Goal: Information Seeking & Learning: Learn about a topic

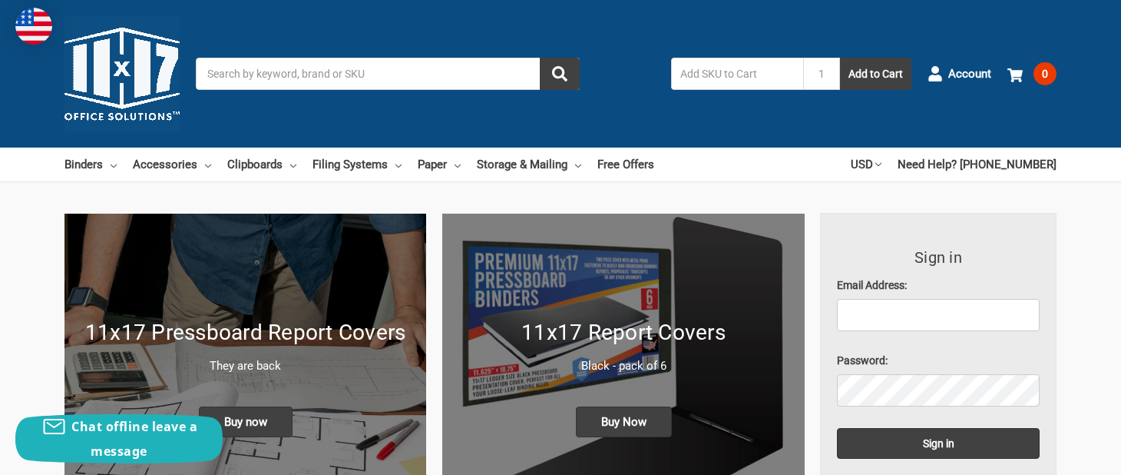
click at [177, 66] on img at bounding box center [121, 73] width 115 height 115
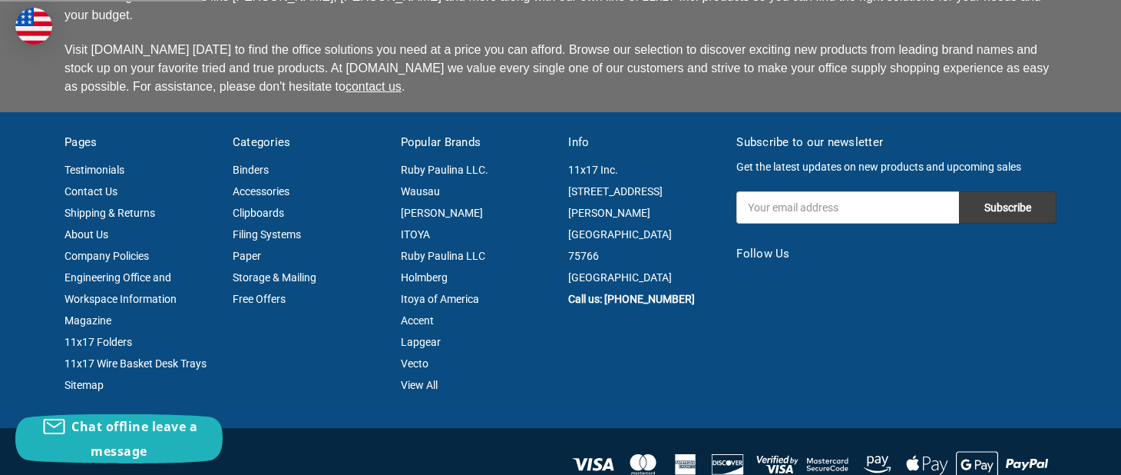
click at [67, 225] on li "About Us" at bounding box center [140, 233] width 152 height 21
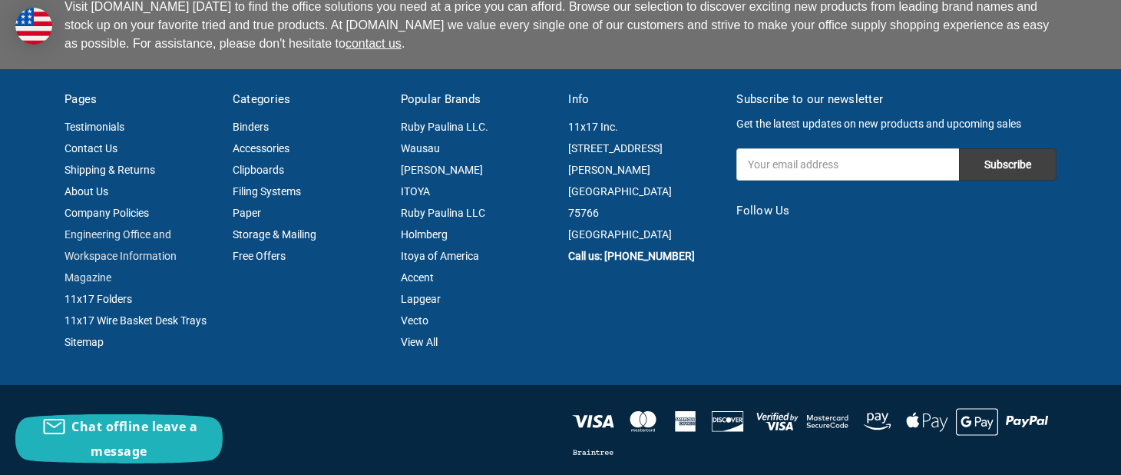
click at [112, 228] on link "Engineering Office and Workspace Information Magazine" at bounding box center [120, 255] width 112 height 55
